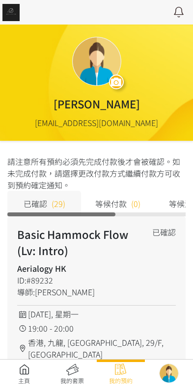
click at [33, 369] on link at bounding box center [24, 374] width 48 height 22
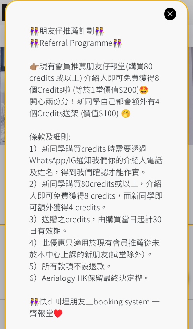
click at [168, 16] on icon at bounding box center [169, 13] width 9 height 9
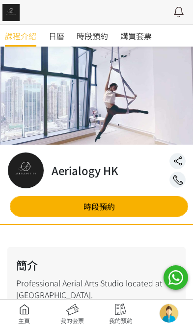
click at [92, 37] on span "時段預約" at bounding box center [91, 36] width 31 height 12
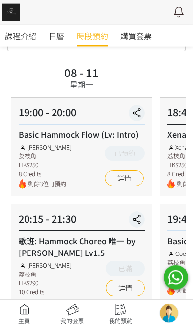
scroll to position [58, 0]
